Goal: Information Seeking & Learning: Learn about a topic

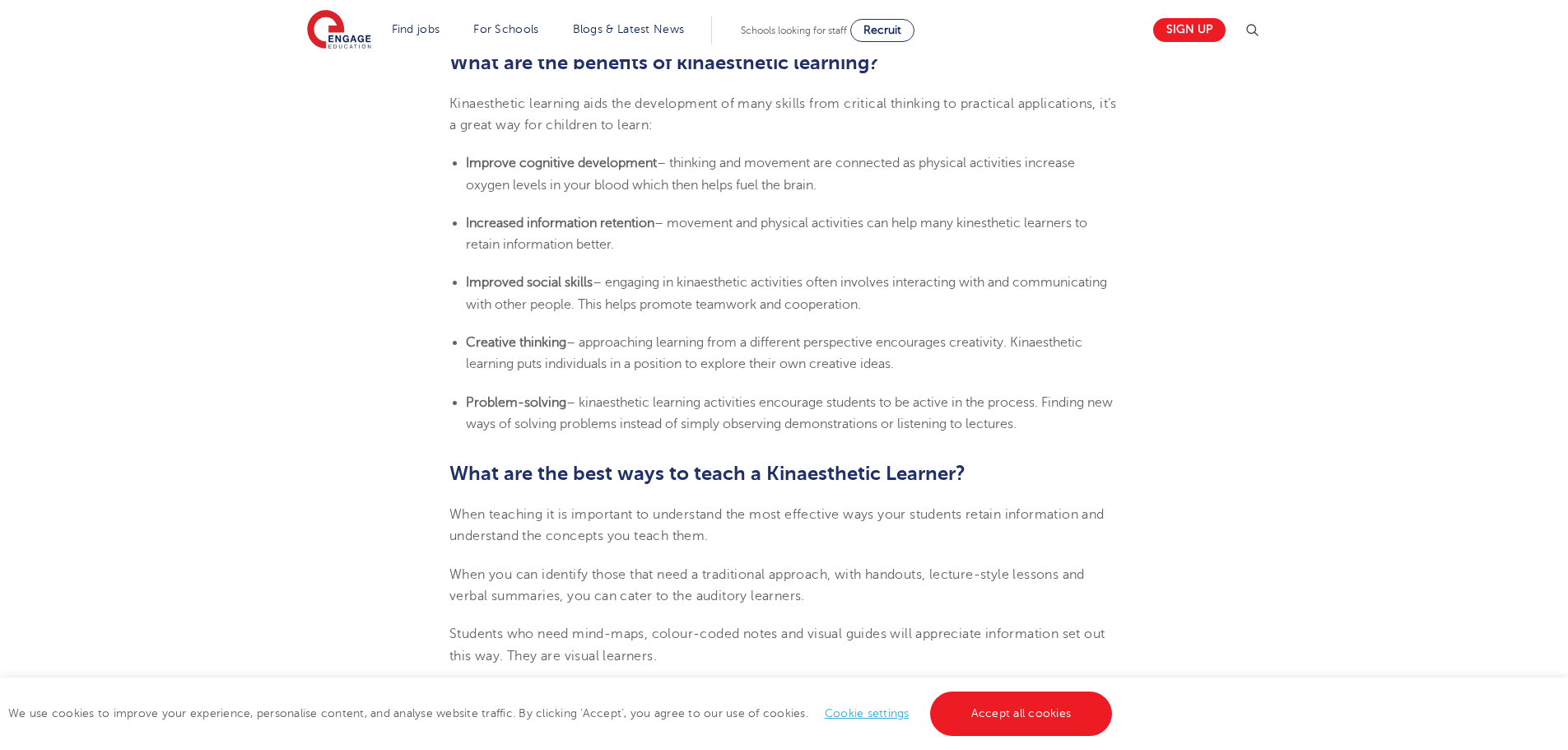
scroll to position [1481, 0]
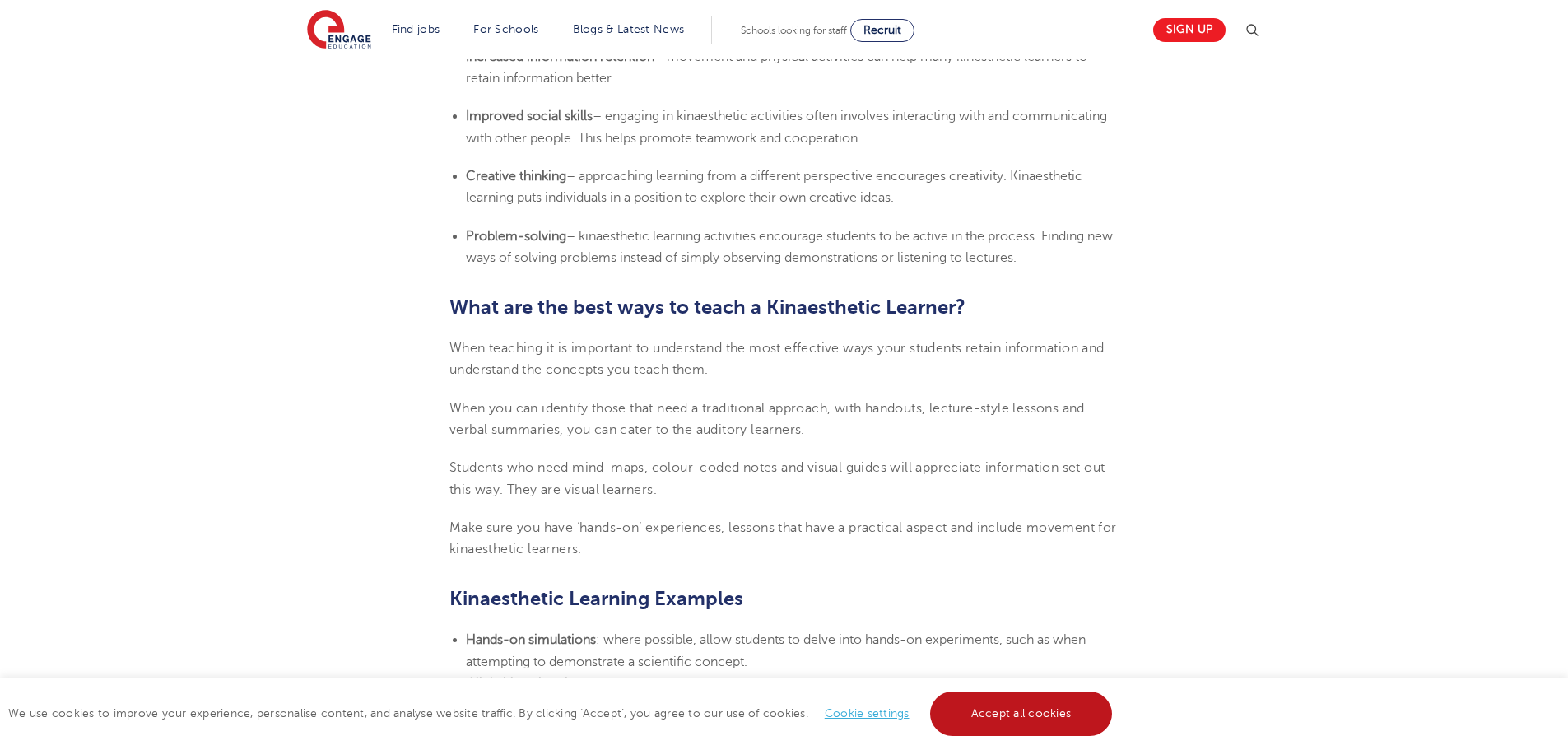
click at [992, 699] on link "Accept all cookies" at bounding box center [1021, 713] width 182 height 44
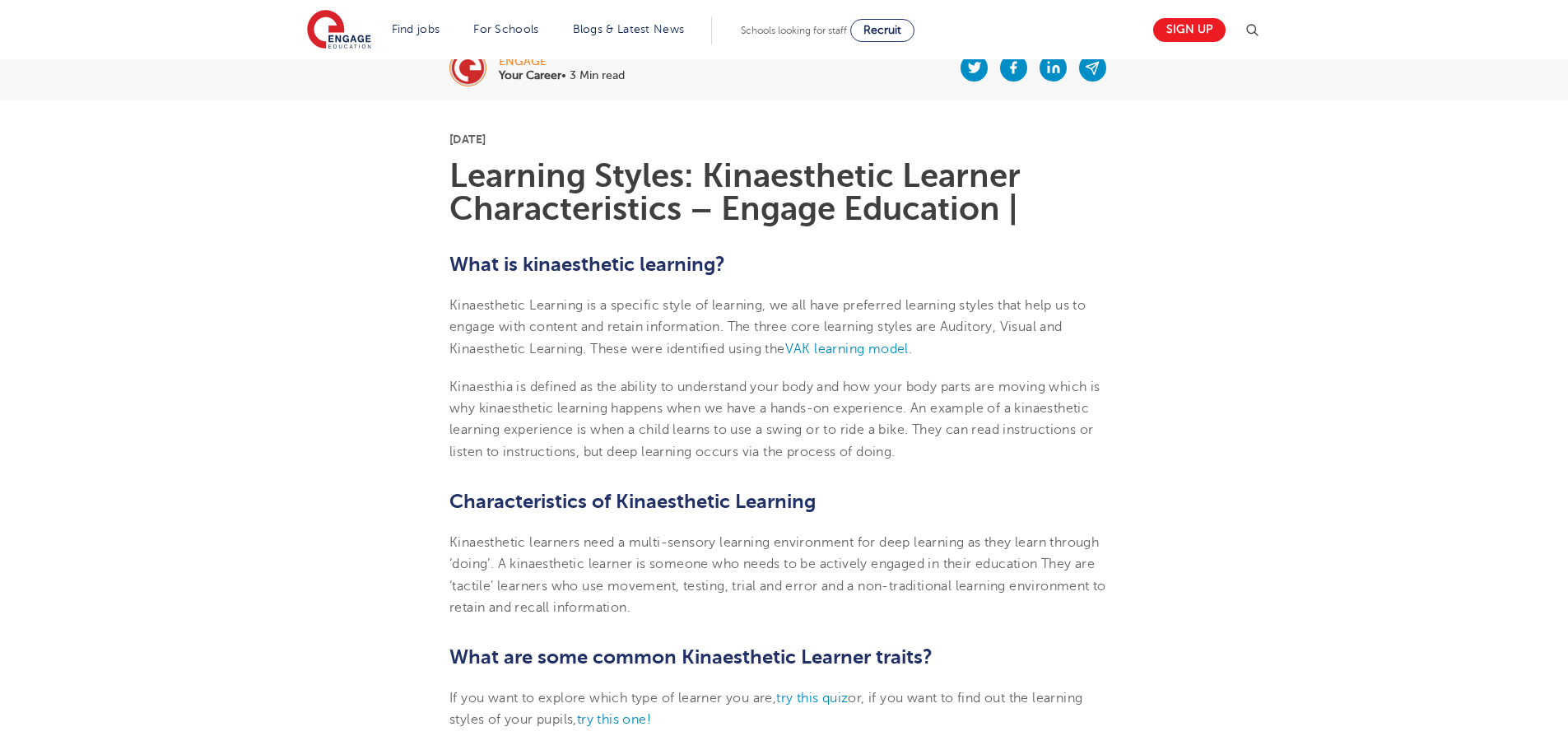
scroll to position [329, 0]
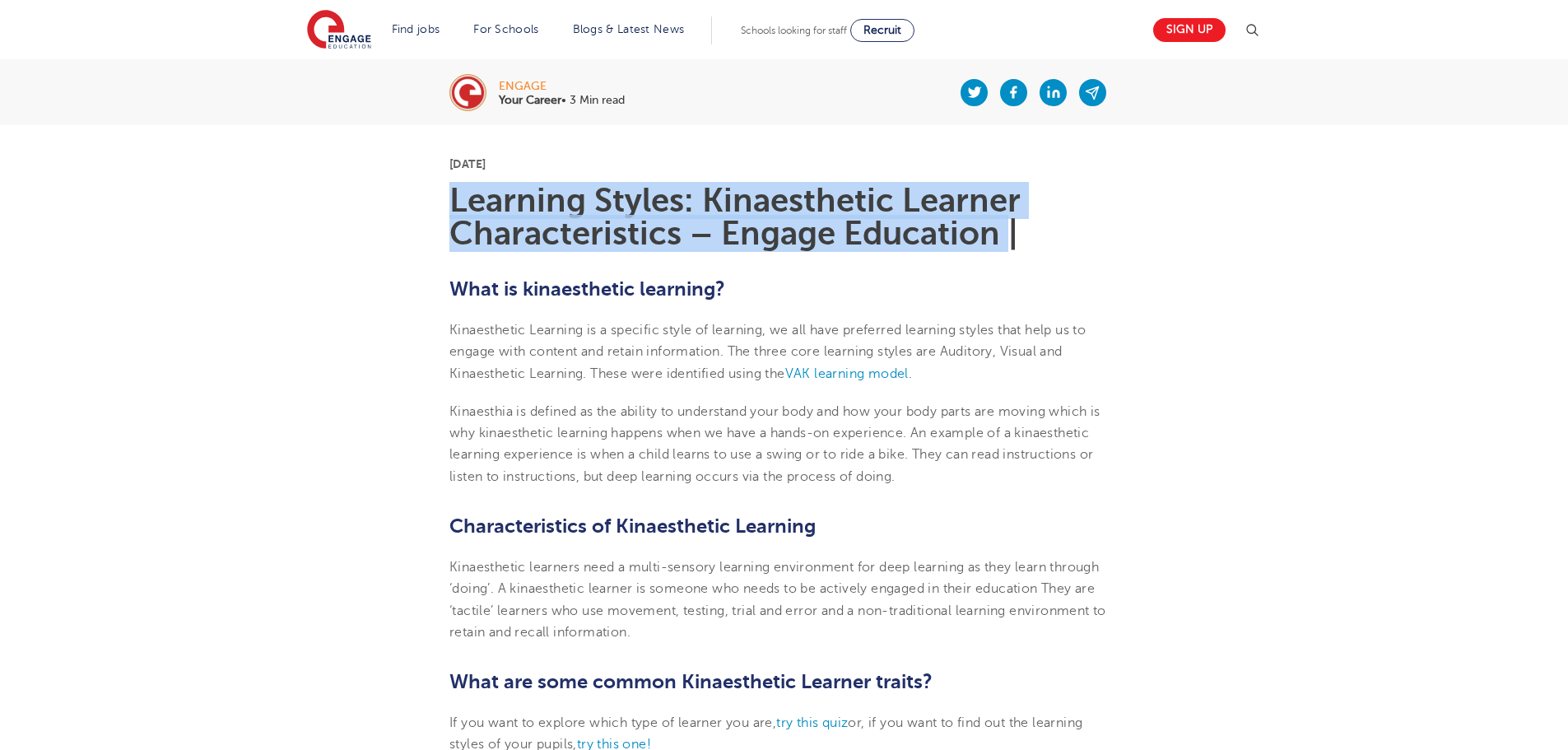
drag, startPoint x: 449, startPoint y: 180, endPoint x: 1005, endPoint y: 240, distance: 559.2
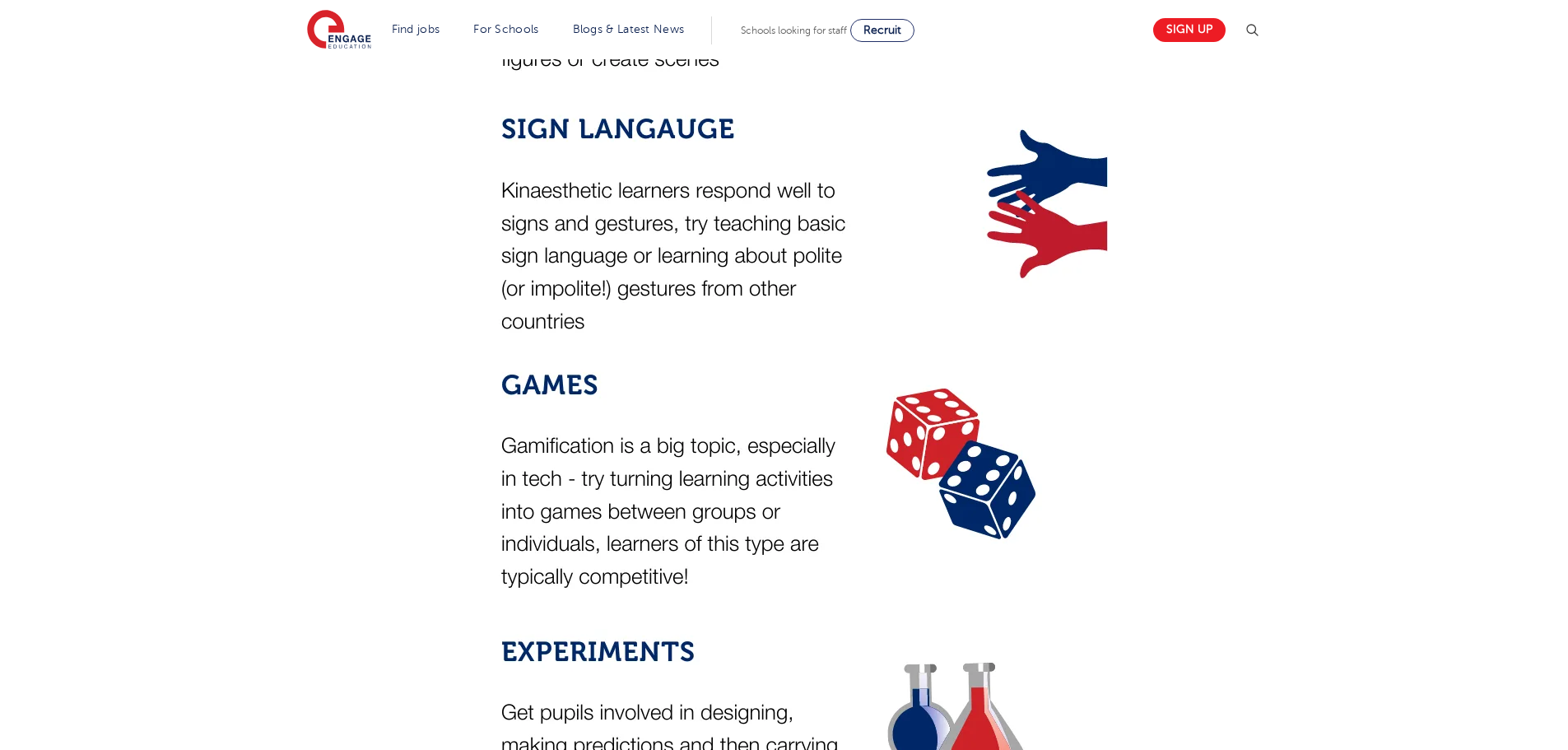
scroll to position [3044, 0]
click at [545, 412] on img at bounding box center [778, 94] width 658 height 1645
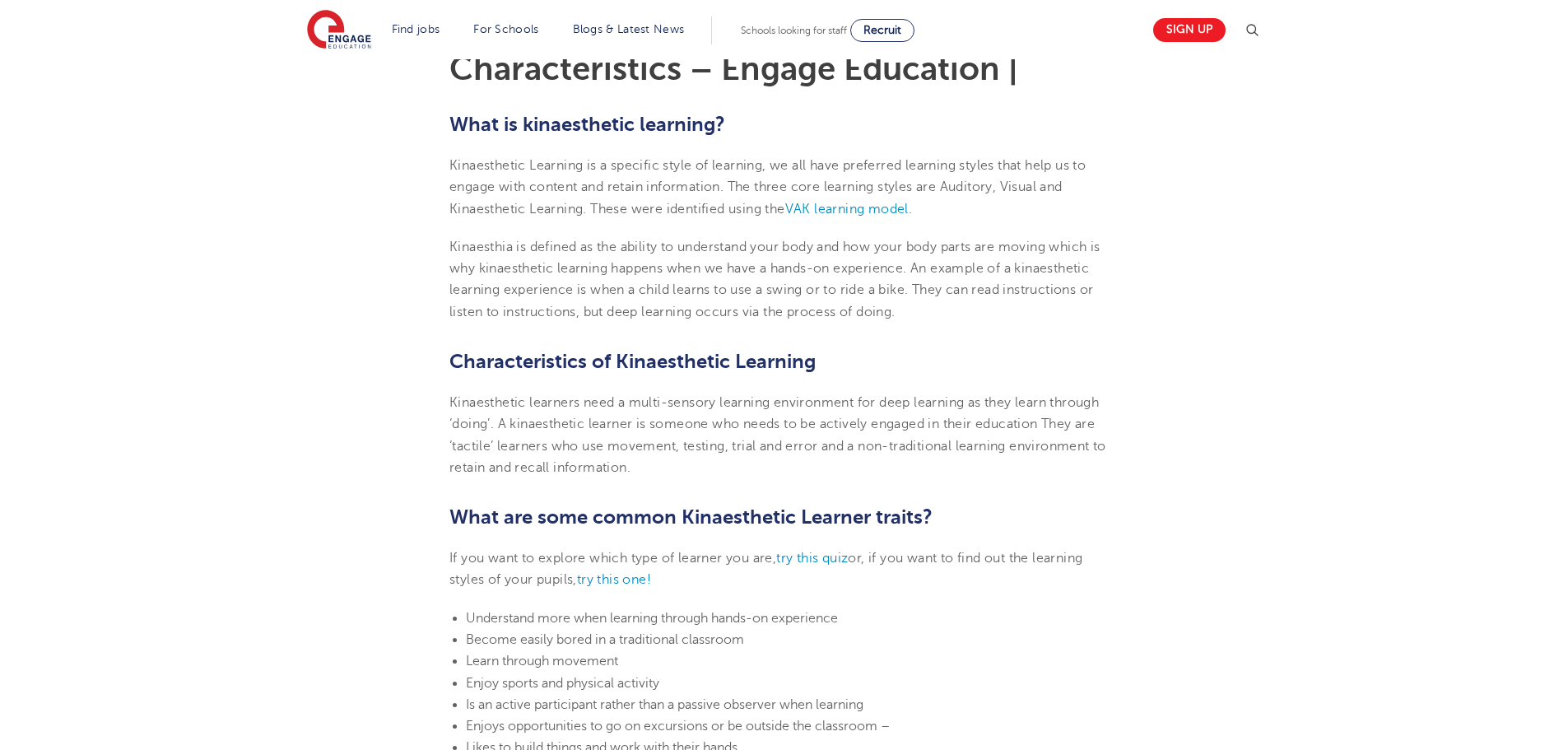
scroll to position [0, 0]
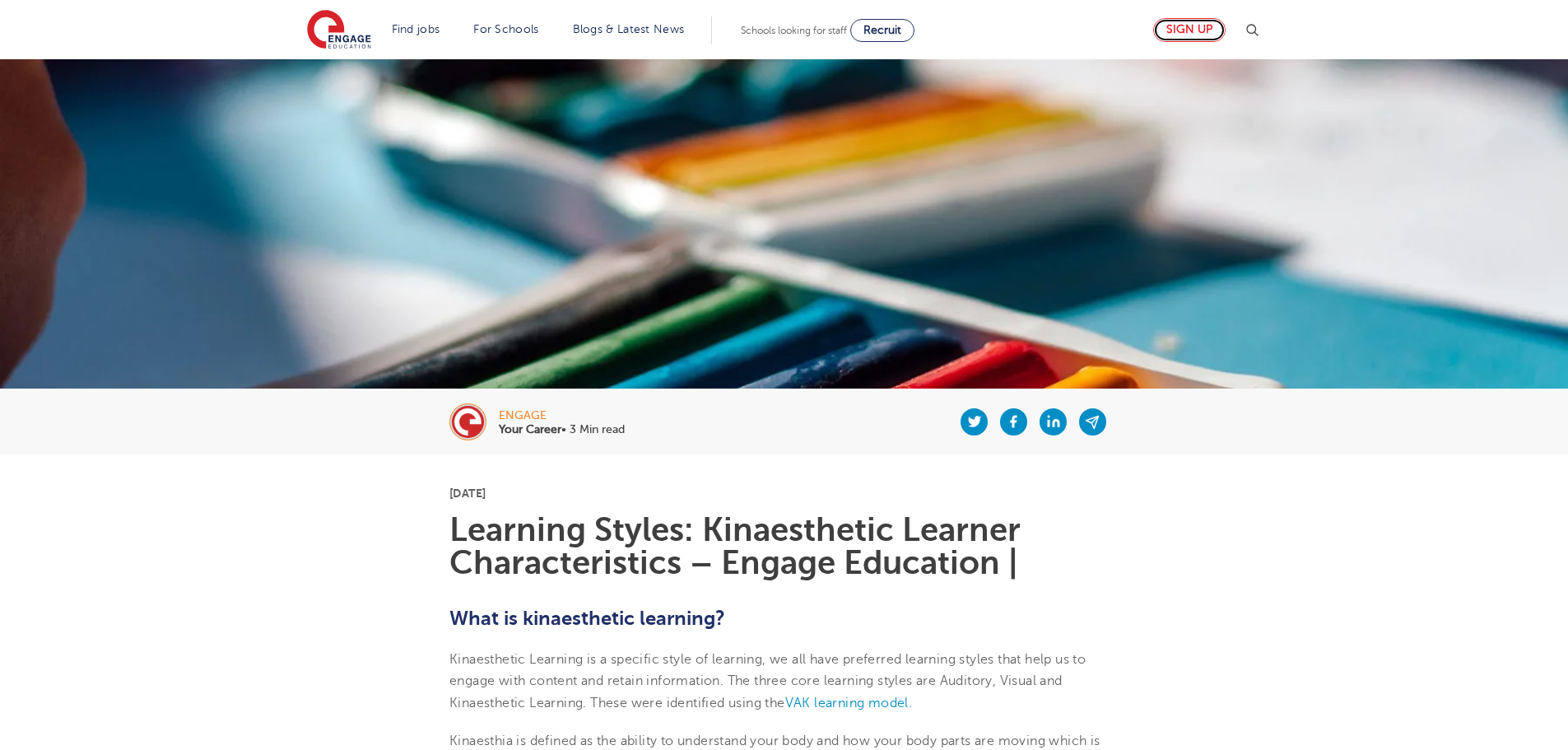
click at [1200, 27] on link "Sign up" at bounding box center [1189, 30] width 72 height 23
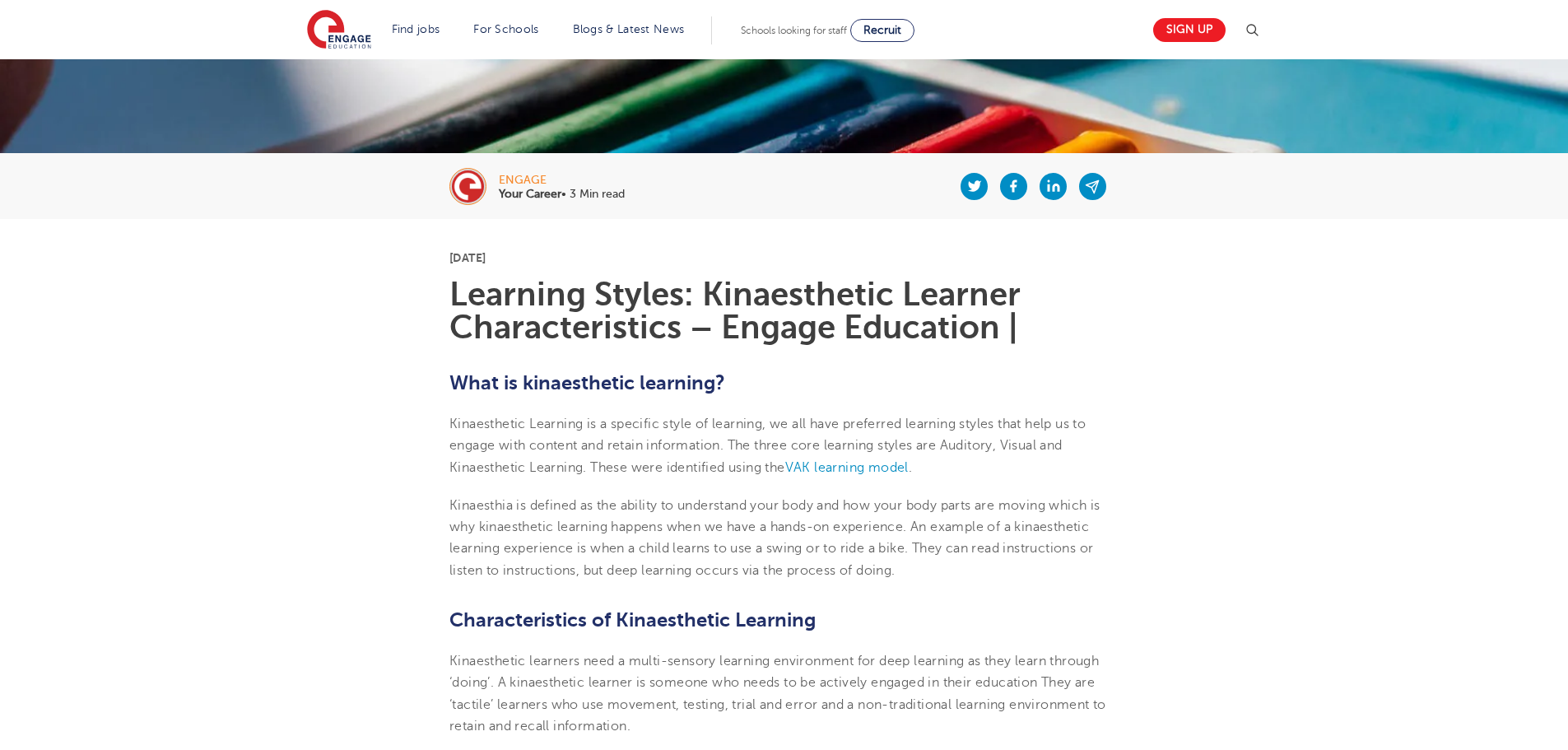
scroll to position [329, 0]
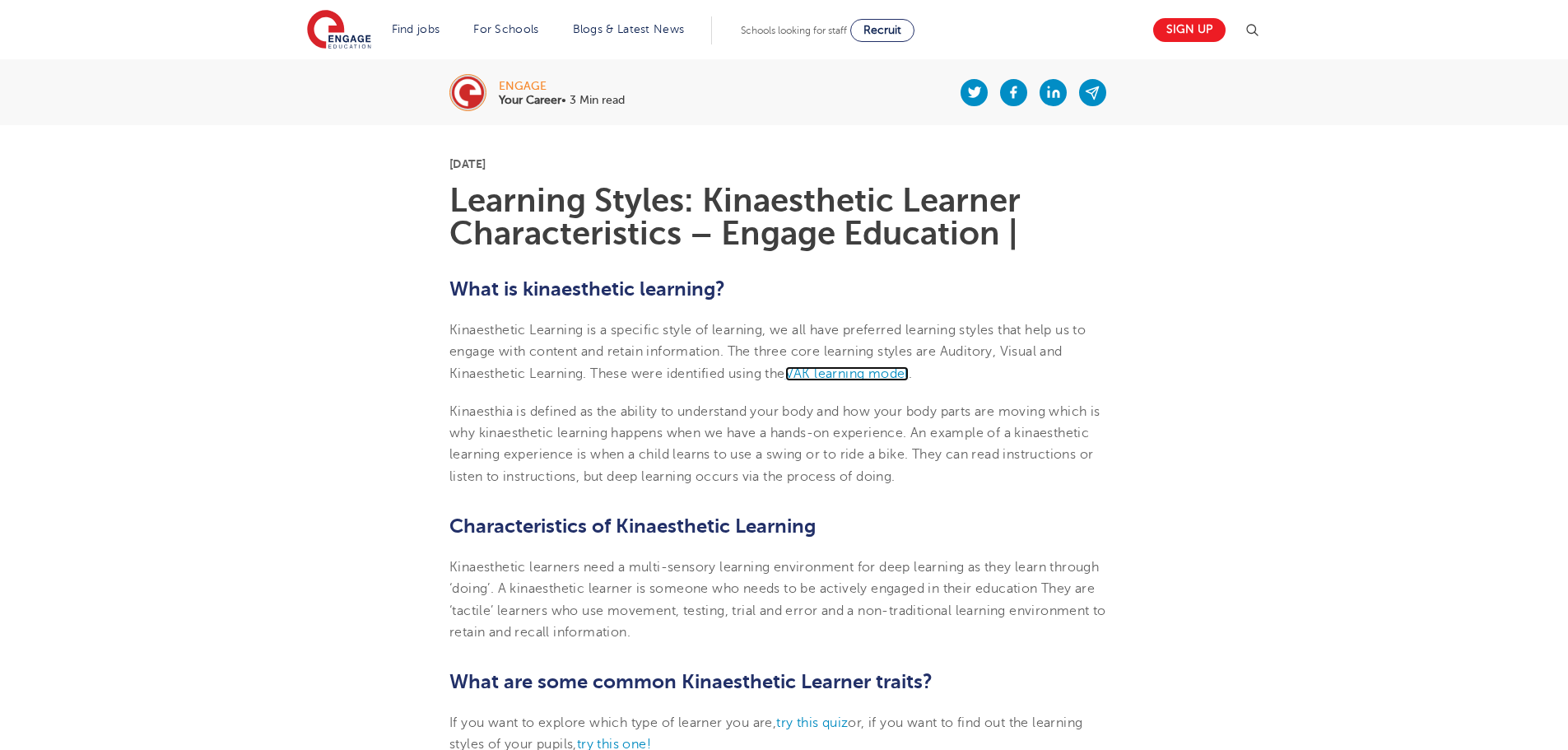
click at [821, 368] on span "VAK learning model" at bounding box center [847, 374] width 124 height 14
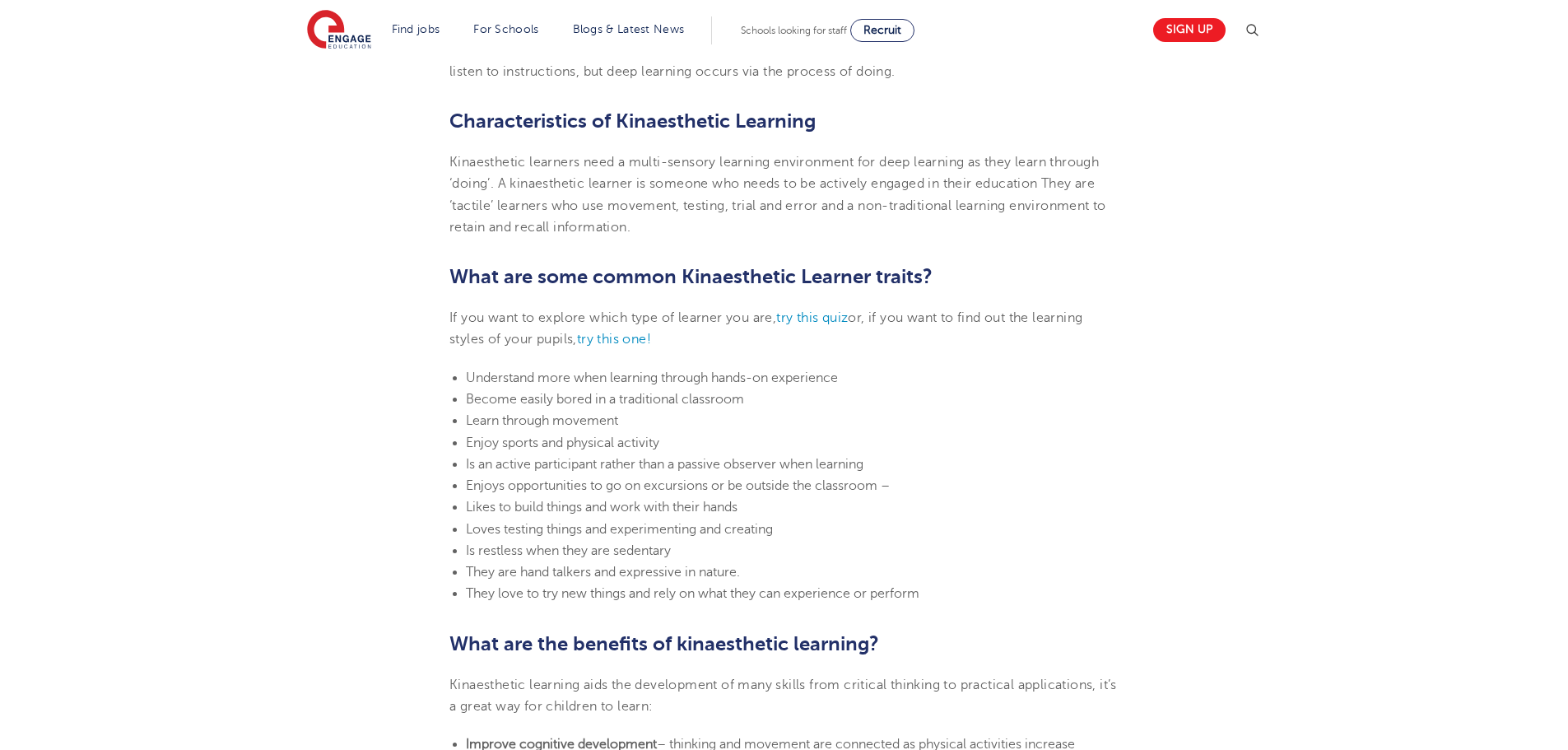
scroll to position [741, 0]
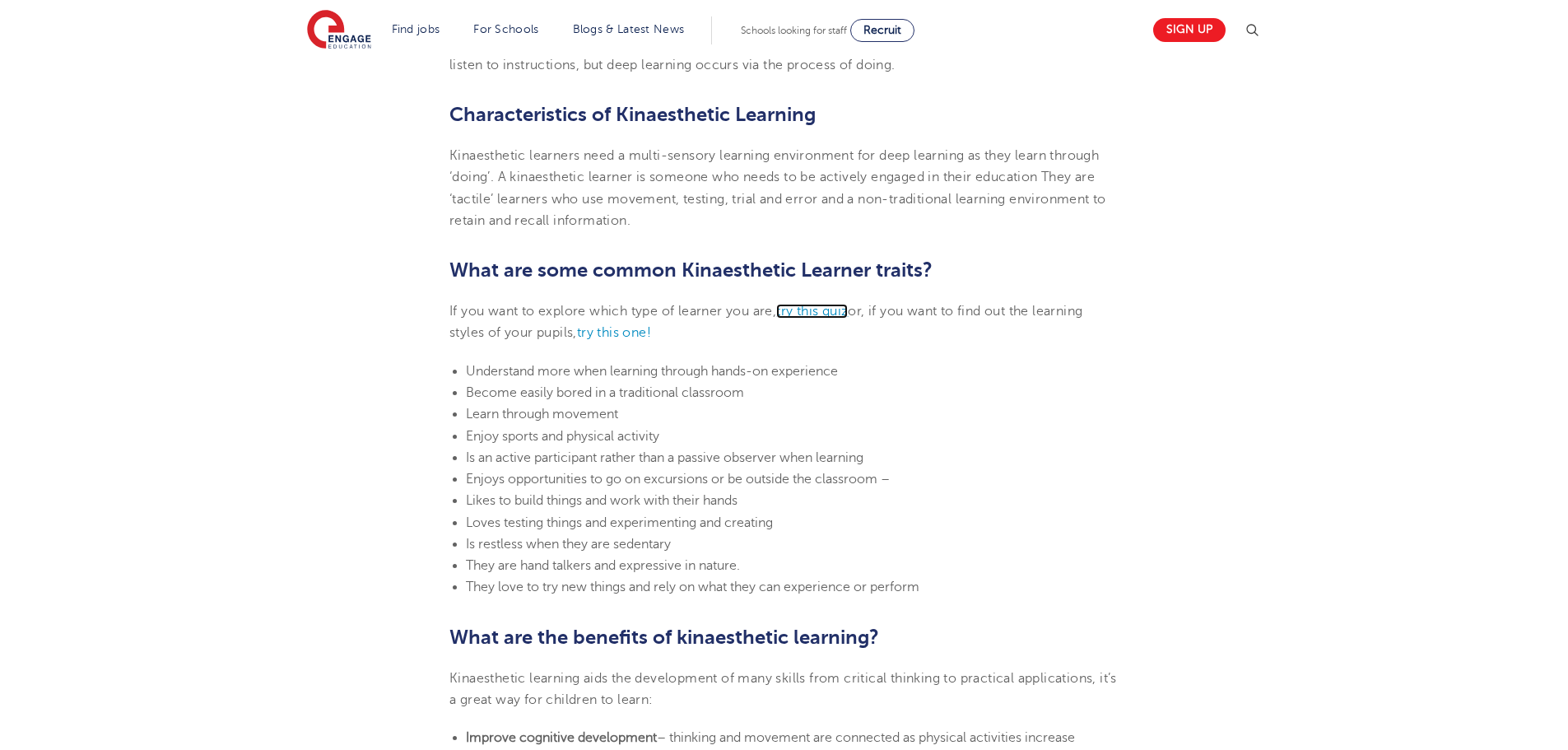
click at [810, 310] on link "try this quiz" at bounding box center [812, 310] width 71 height 14
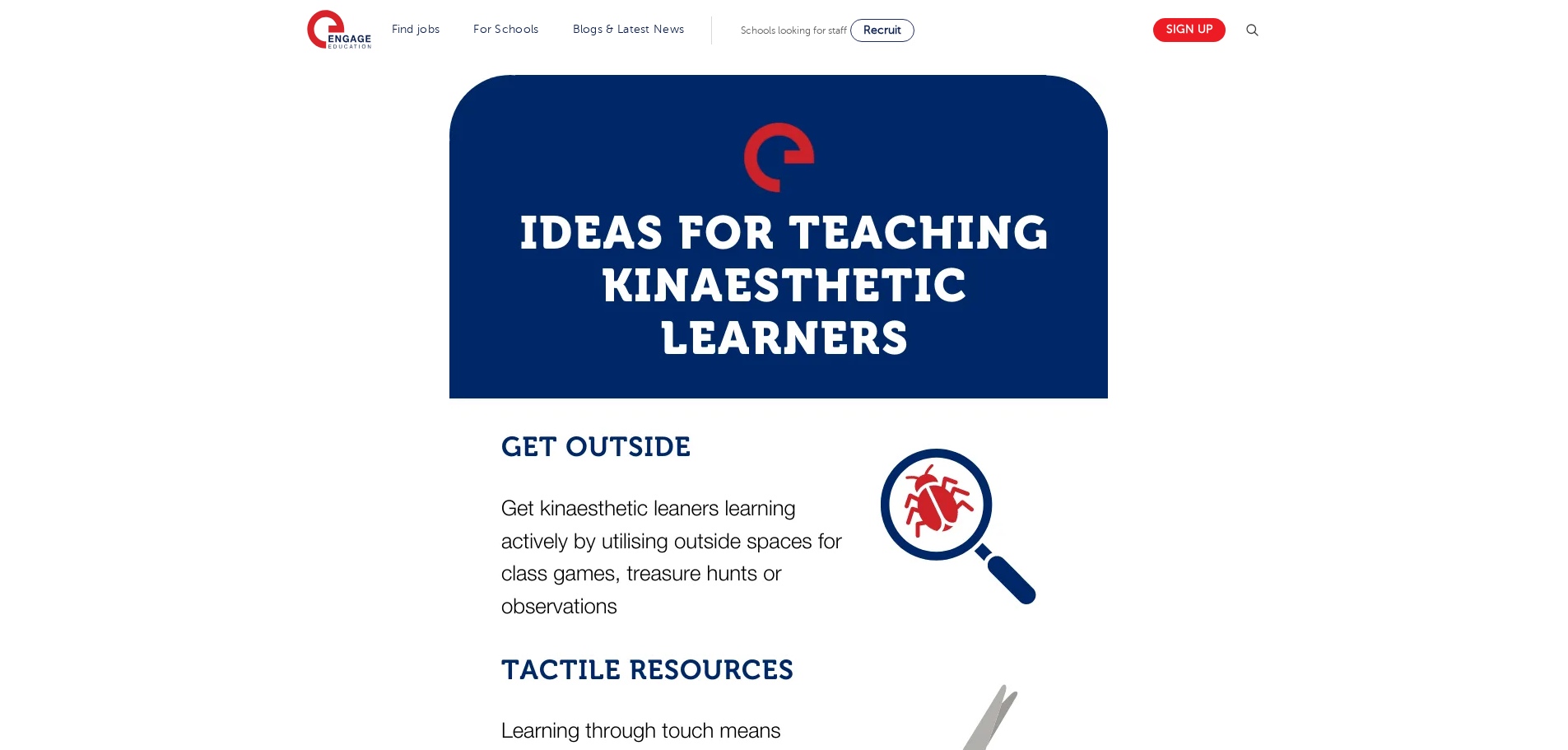
scroll to position [2139, 0]
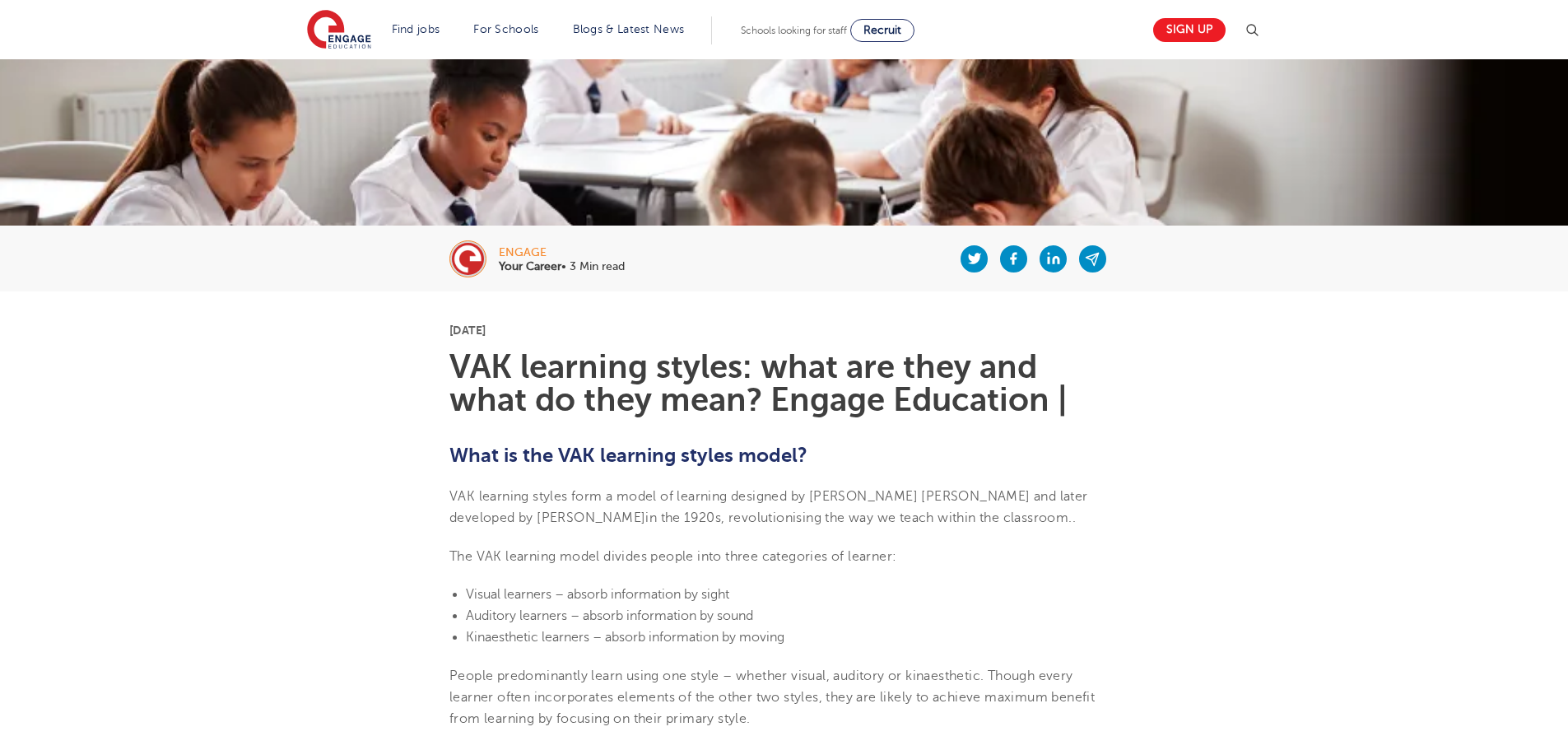
scroll to position [164, 0]
